Goal: Transaction & Acquisition: Purchase product/service

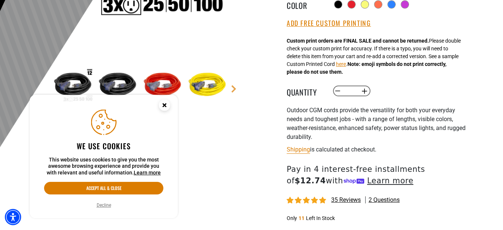
scroll to position [222, 0]
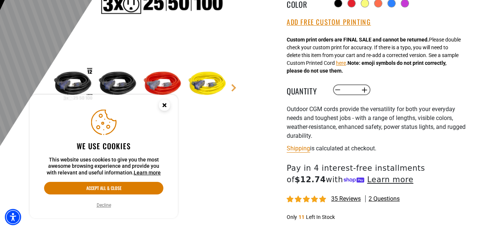
click at [164, 109] on circle "Close this option" at bounding box center [164, 105] width 11 height 11
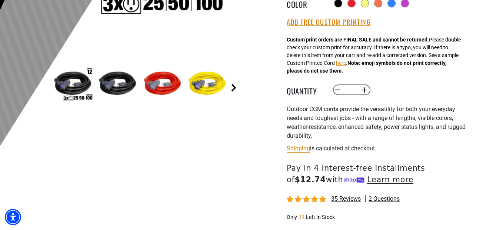
click at [235, 85] on link "Next" at bounding box center [233, 87] width 7 height 7
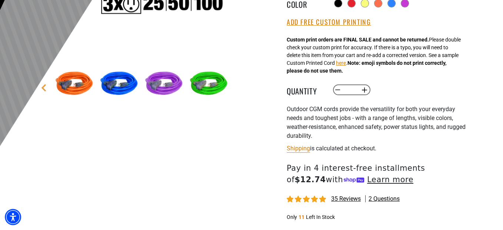
click at [215, 89] on img at bounding box center [208, 84] width 43 height 43
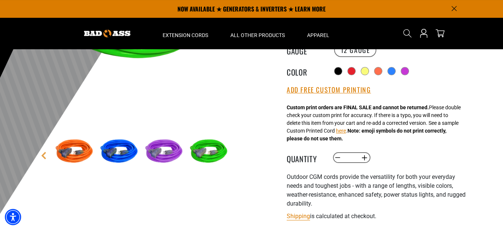
scroll to position [148, 0]
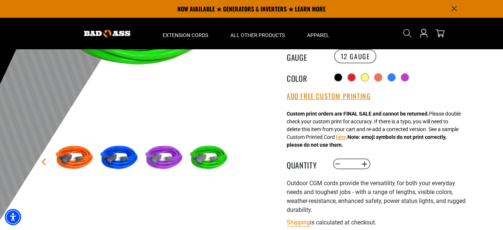
click at [213, 159] on img at bounding box center [208, 158] width 43 height 43
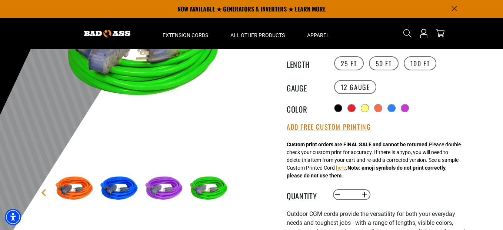
scroll to position [37, 0]
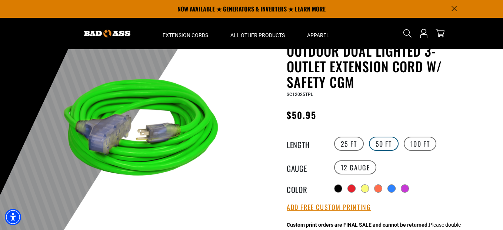
click at [386, 140] on label "50 FT" at bounding box center [384, 144] width 30 height 14
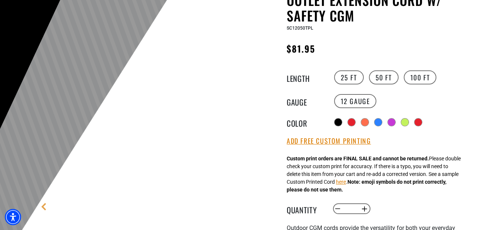
scroll to position [148, 0]
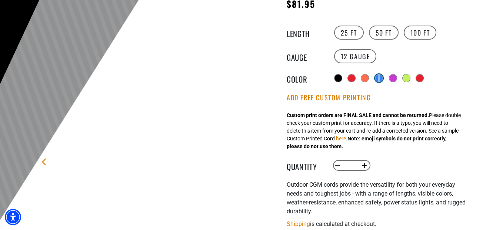
click at [379, 77] on div at bounding box center [378, 77] width 7 height 7
click at [363, 78] on div at bounding box center [365, 77] width 7 height 7
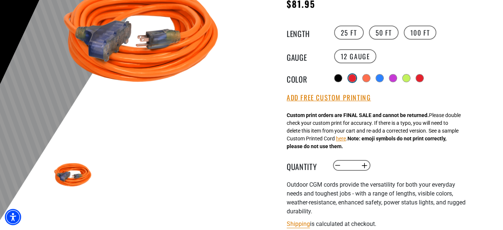
click at [351, 78] on div at bounding box center [352, 77] width 7 height 7
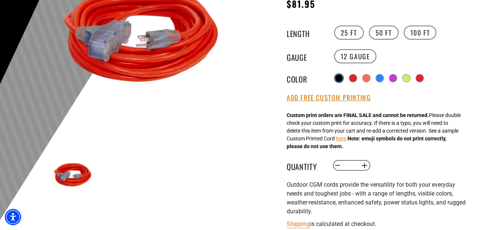
click at [340, 77] on div at bounding box center [338, 77] width 7 height 7
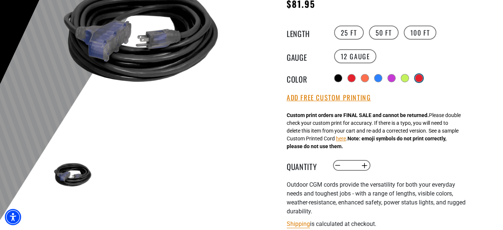
click at [422, 75] on div "products.product.variant_sold_out_or_unavailable" at bounding box center [418, 77] width 7 height 7
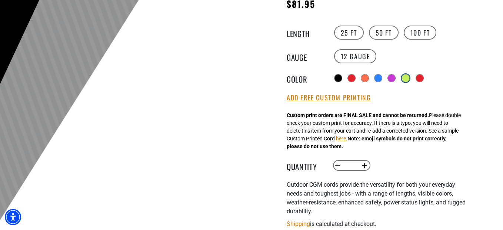
click at [402, 77] on div at bounding box center [405, 77] width 7 height 7
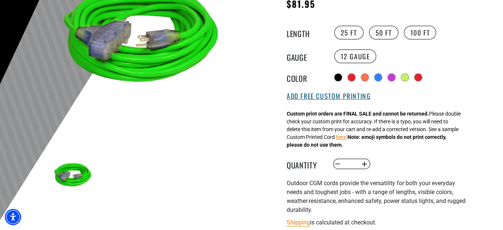
click at [348, 97] on button "Add Free Custom Printing" at bounding box center [329, 96] width 84 height 8
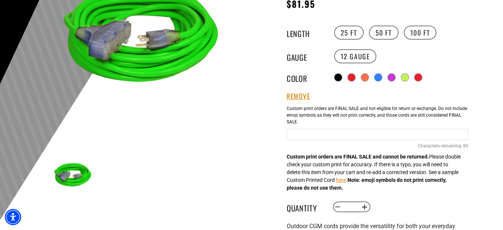
click at [314, 135] on input "text" at bounding box center [378, 134] width 182 height 11
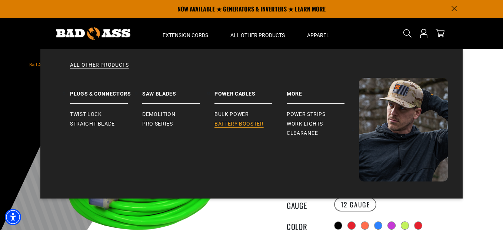
type input "**********"
click at [242, 125] on span "Battery Booster" at bounding box center [239, 124] width 49 height 7
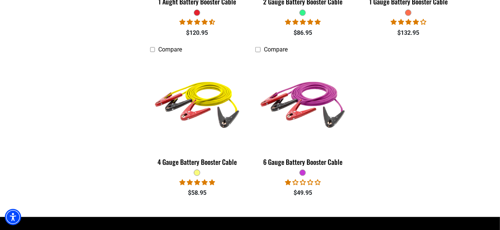
scroll to position [333, 0]
